Goal: Information Seeking & Learning: Learn about a topic

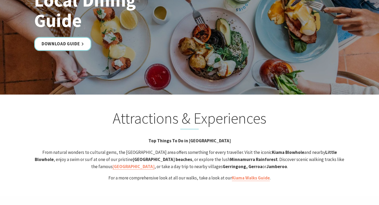
scroll to position [961, 0]
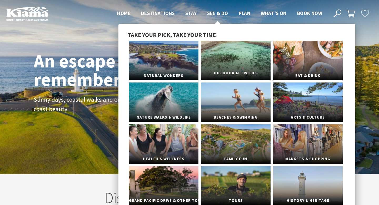
click at [227, 61] on link "Outdoor Activities" at bounding box center [235, 60] width 69 height 39
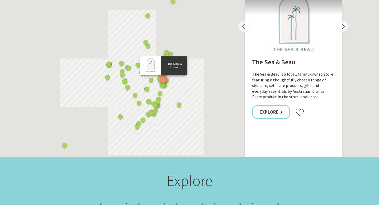
scroll to position [300, 0]
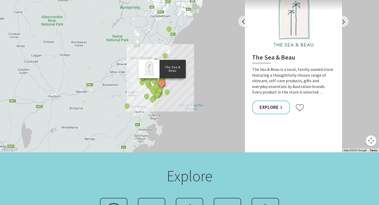
click at [173, 75] on div "The Sea & Beau Hoddles Track, Kiama Illawarra Light Railway Museum Kiama Cerami…" at bounding box center [189, 57] width 379 height 189
click at [371, 135] on button "Map camera controls" at bounding box center [371, 140] width 11 height 11
click at [360, 109] on button "Zoom in" at bounding box center [357, 114] width 11 height 11
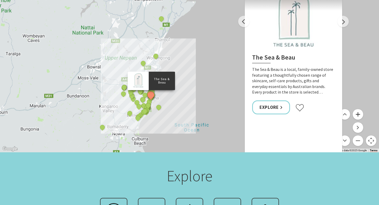
click at [360, 109] on button "Zoom in" at bounding box center [357, 114] width 11 height 11
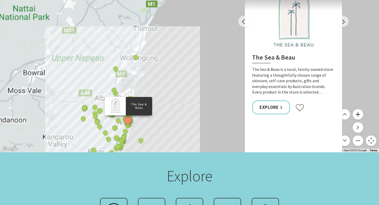
click at [360, 109] on button "Zoom in" at bounding box center [357, 114] width 11 height 11
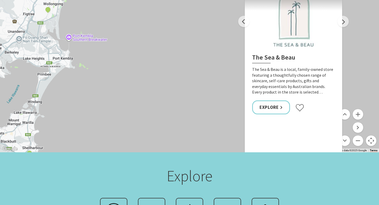
drag, startPoint x: 115, startPoint y: 99, endPoint x: 157, endPoint y: 44, distance: 69.7
click at [157, 44] on div "The Sea & Beau Hoddles Track, Kiama Illawarra Light Railway Museum Kiama Cerami…" at bounding box center [189, 57] width 379 height 189
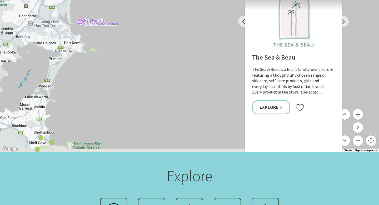
drag, startPoint x: 61, startPoint y: 83, endPoint x: 101, endPoint y: 37, distance: 60.4
click at [101, 38] on div "The Sea & Beau Hoddles Track, Kiama Illawarra Light Railway Museum Kiama Cerami…" at bounding box center [189, 57] width 379 height 189
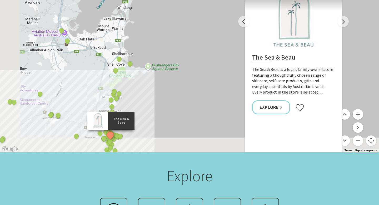
drag, startPoint x: 79, startPoint y: 92, endPoint x: 124, endPoint y: 55, distance: 57.9
click at [124, 55] on div "The Sea & Beau Hoddles Track, Kiama Illawarra Light Railway Museum Kiama Cerami…" at bounding box center [189, 57] width 379 height 189
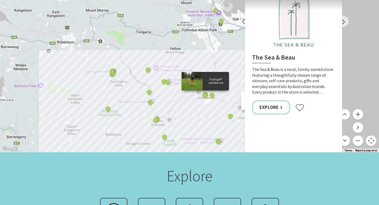
drag, startPoint x: 84, startPoint y: 91, endPoint x: 209, endPoint y: 88, distance: 124.7
click at [209, 88] on div "The Sea & Beau Hoddles Track, Kiama Illawarra Light Railway Museum Kiama Cerami…" at bounding box center [189, 57] width 379 height 189
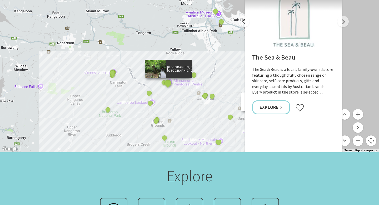
click at [168, 78] on button "See detail about Rainforest Loop Walk, Budderoo National Park" at bounding box center [168, 83] width 10 height 10
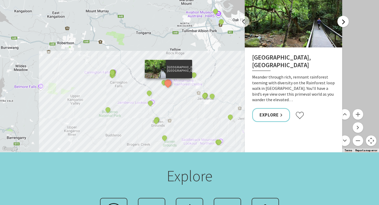
click at [346, 16] on button "Next" at bounding box center [342, 21] width 11 height 11
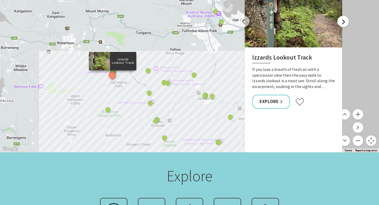
click at [346, 16] on button "Next" at bounding box center [342, 21] width 11 height 11
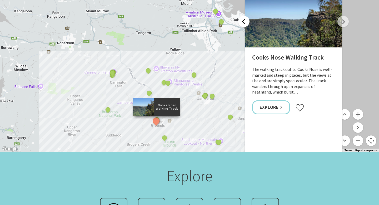
click at [239, 16] on button "Previous" at bounding box center [243, 21] width 11 height 11
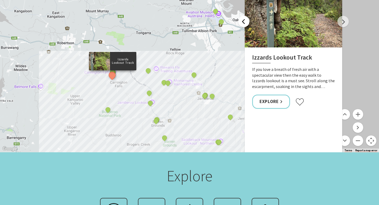
click at [239, 16] on button "Previous" at bounding box center [243, 21] width 11 height 11
click at [245, 16] on button "Previous" at bounding box center [243, 21] width 11 height 11
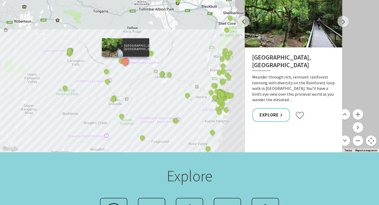
drag, startPoint x: 221, startPoint y: 106, endPoint x: 176, endPoint y: 84, distance: 49.7
click at [176, 84] on div "The Sea & Beau Hoddles Track, Kiama Illawarra Light Railway Museum Kiama Cerami…" at bounding box center [335, 154] width 379 height 237
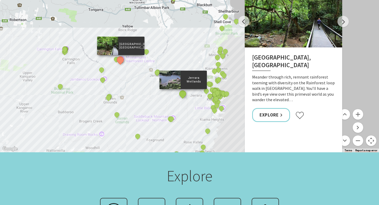
click at [181, 89] on button "See detail about Jerrara Wetlands" at bounding box center [183, 94] width 10 height 10
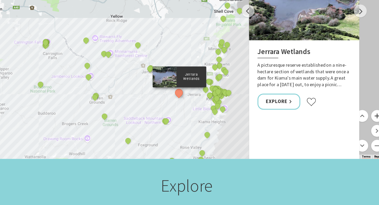
click at [358, 109] on button "Zoom in" at bounding box center [357, 114] width 11 height 11
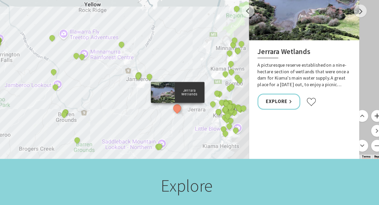
click at [358, 109] on button "Zoom in" at bounding box center [357, 114] width 11 height 11
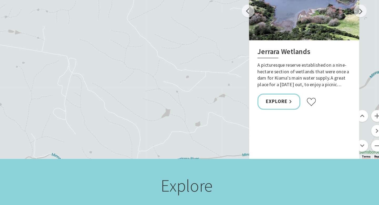
drag, startPoint x: 226, startPoint y: 112, endPoint x: 164, endPoint y: 73, distance: 72.8
click at [189, 73] on div "The Sea & Beau Hoddles Track, Kiama Illawarra Light Railway Museum Kiama Cerami…" at bounding box center [378, 175] width 379 height 237
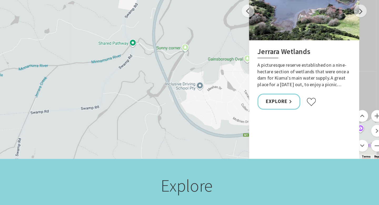
drag, startPoint x: 201, startPoint y: 88, endPoint x: 122, endPoint y: 54, distance: 86.6
click at [183, 54] on div "The Sea & Beau Hoddles Track, Kiama Illawarra Light Railway Museum Kiama Cerami…" at bounding box center [372, 171] width 379 height 237
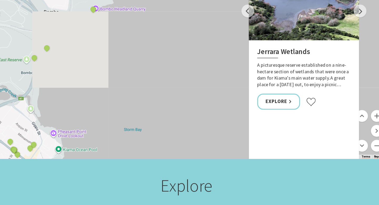
drag, startPoint x: 175, startPoint y: 89, endPoint x: 154, endPoint y: 52, distance: 42.5
click at [154, 53] on div "The Sea & Beau Hoddles Track, Kiama Illawarra Light Railway Museum Kiama Cerami…" at bounding box center [189, 57] width 379 height 189
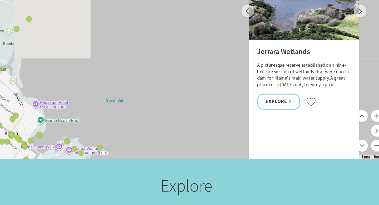
click at [356, 135] on button "Zoom out" at bounding box center [357, 140] width 11 height 11
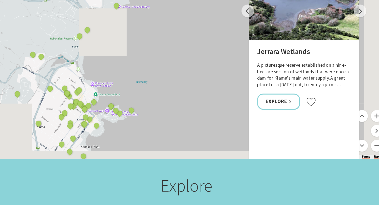
click at [356, 135] on button "Zoom out" at bounding box center [357, 140] width 11 height 11
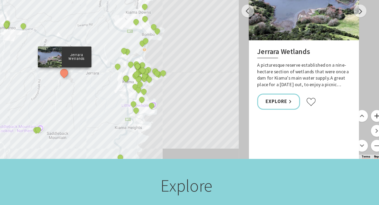
click at [357, 109] on button "Zoom in" at bounding box center [357, 114] width 11 height 11
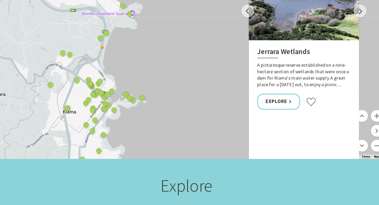
drag, startPoint x: 146, startPoint y: 104, endPoint x: 181, endPoint y: 77, distance: 43.8
click at [181, 77] on div "The Sea & Beau Hoddles Track, Kiama Illawarra Light Railway Museum Kiama Cerami…" at bounding box center [189, 57] width 379 height 189
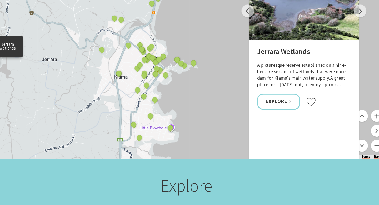
click at [359, 109] on button "Zoom in" at bounding box center [357, 114] width 11 height 11
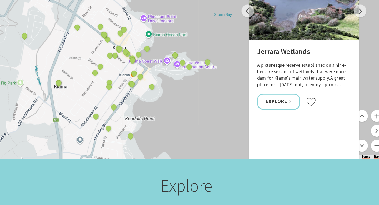
drag, startPoint x: 175, startPoint y: 92, endPoint x: 185, endPoint y: 59, distance: 33.5
click at [185, 59] on div "The Sea & Beau Hoddles Track, Kiama Illawarra Light Railway Museum Kiama Cerami…" at bounding box center [189, 57] width 379 height 189
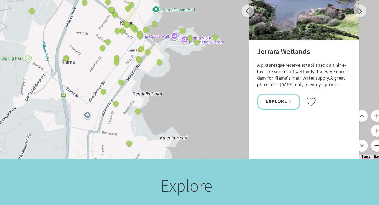
click at [354, 135] on button "Zoom out" at bounding box center [357, 140] width 11 height 11
